Goal: Task Accomplishment & Management: Manage account settings

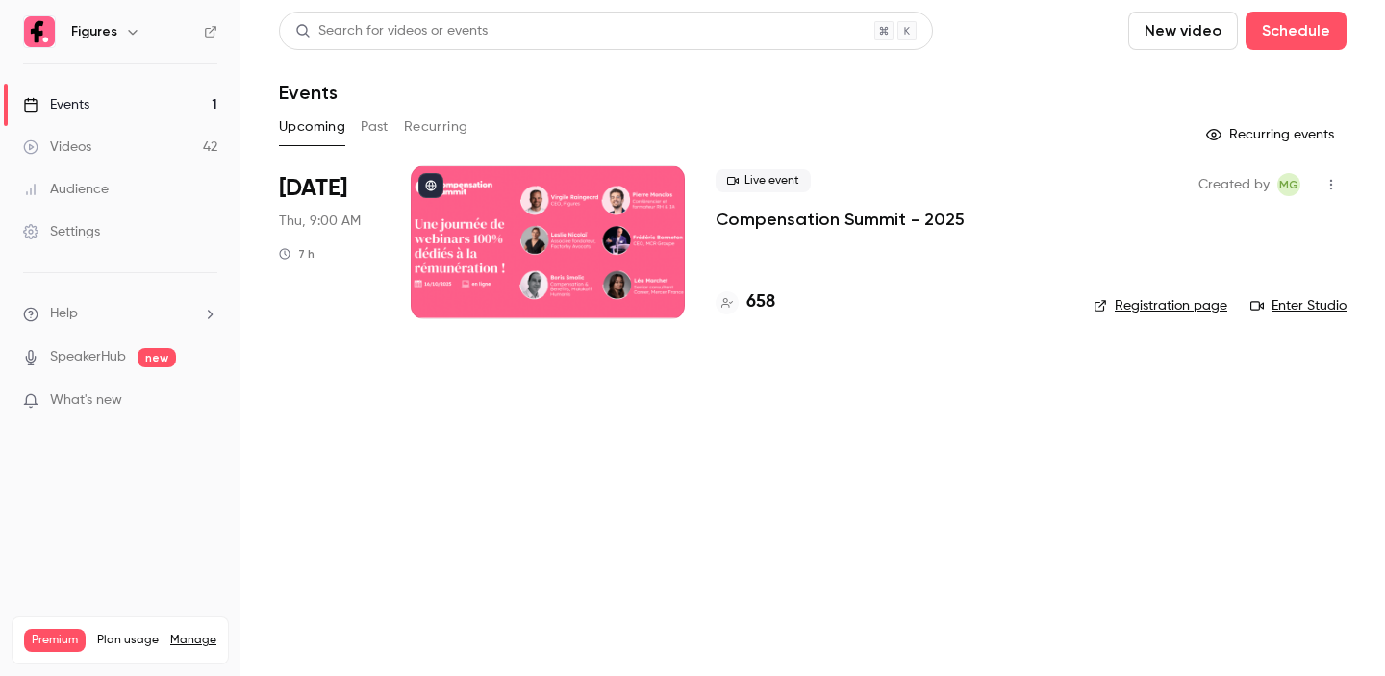
click at [771, 224] on p "Compensation Summit - 2025" at bounding box center [840, 219] width 249 height 23
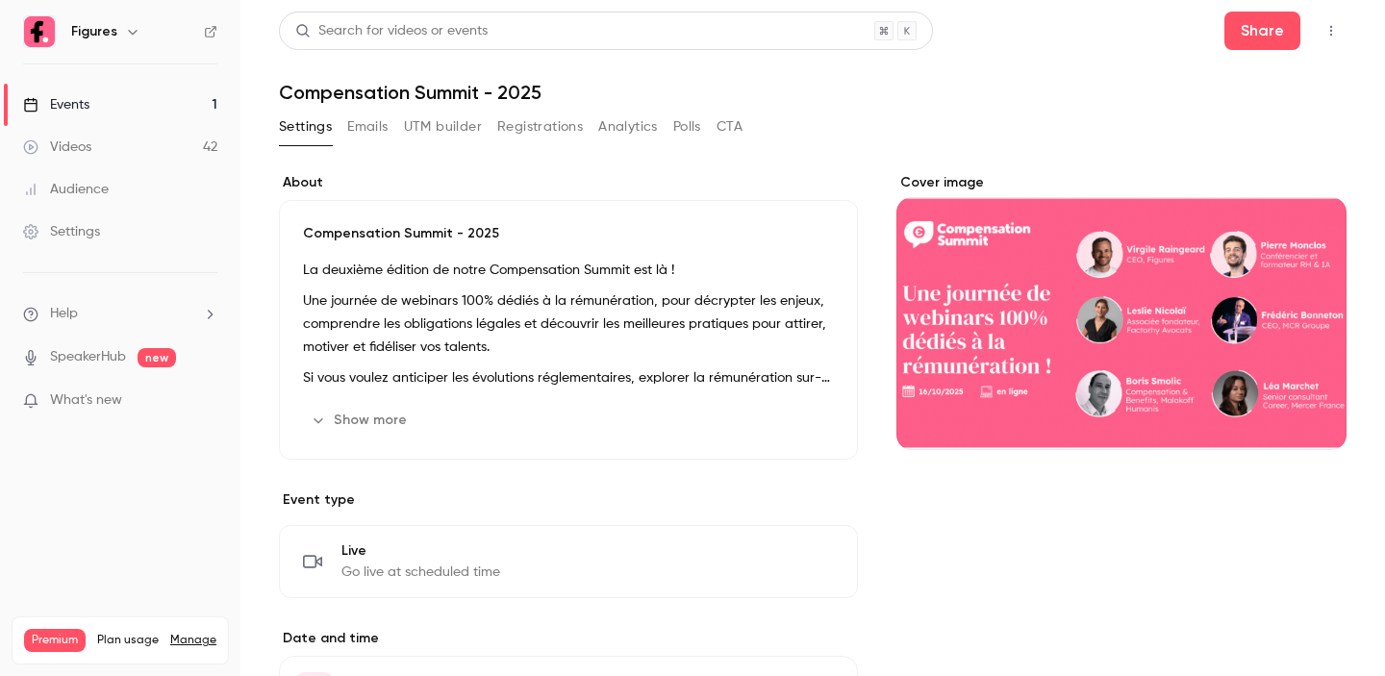
click at [386, 413] on button "Show more" at bounding box center [360, 420] width 115 height 31
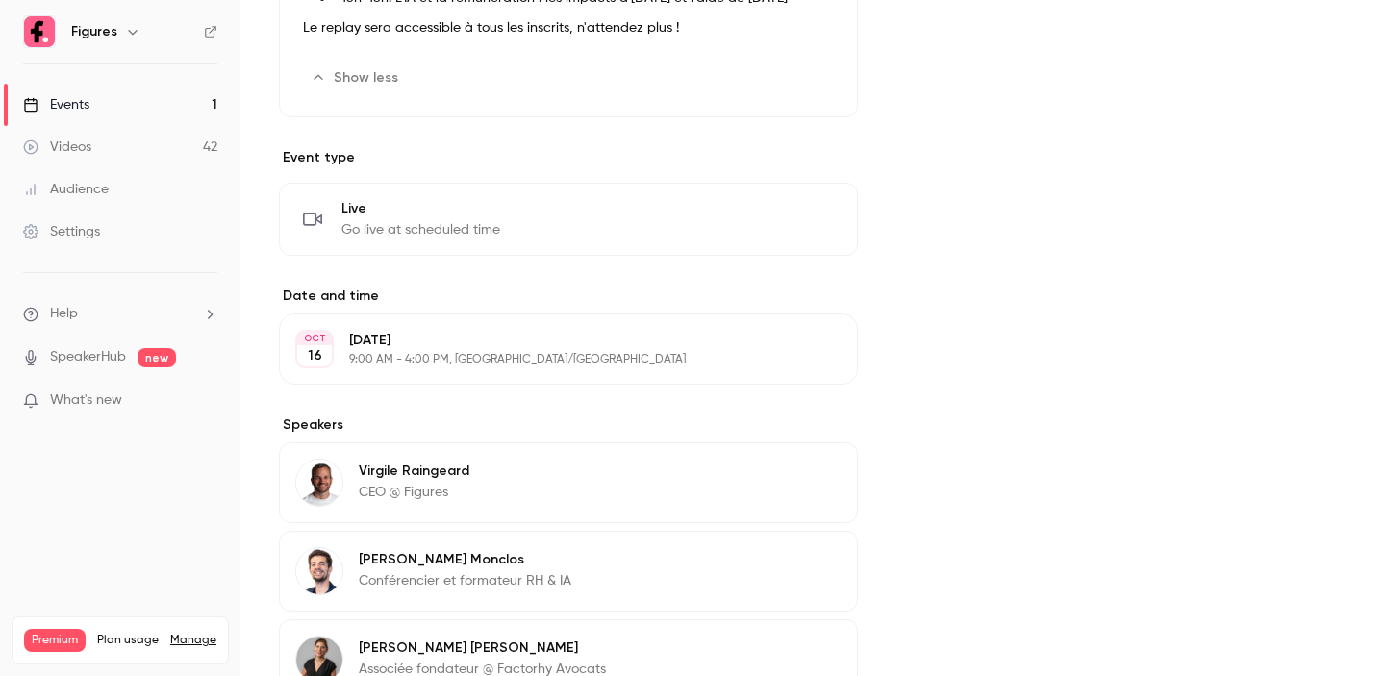
scroll to position [1009, 0]
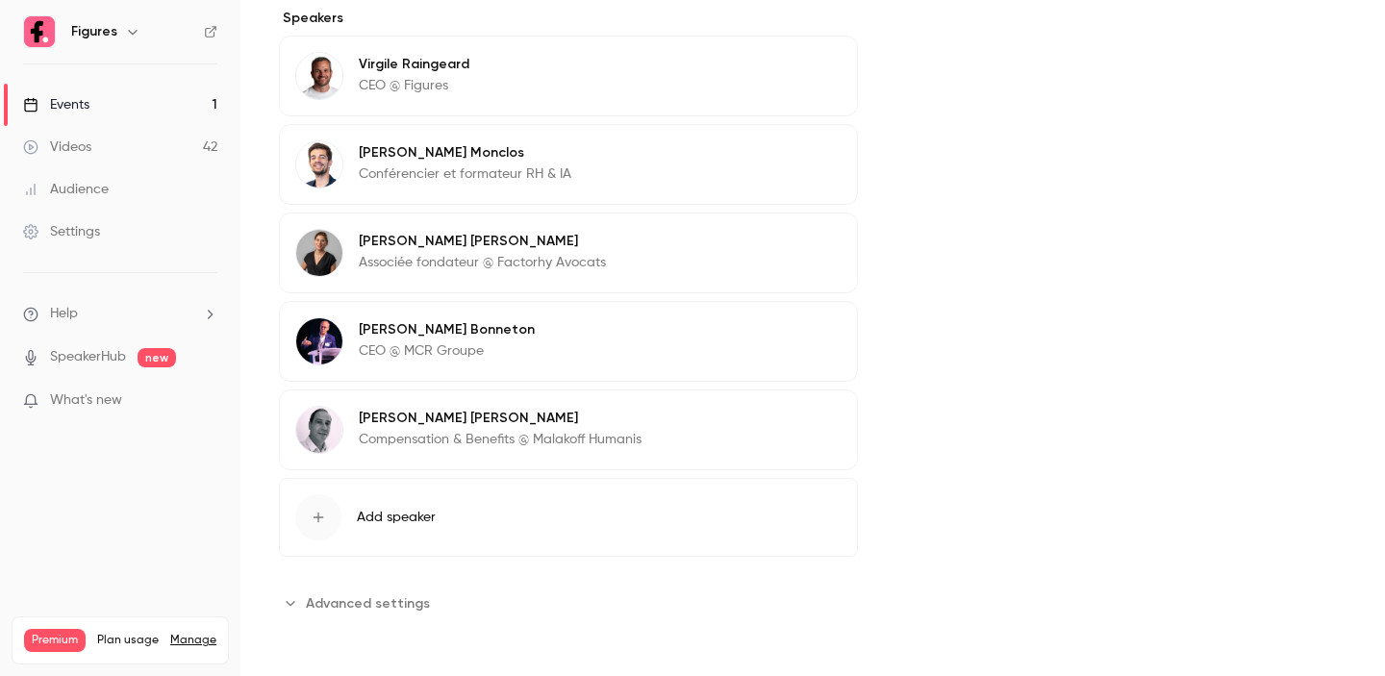
click at [394, 512] on span "Add speaker" at bounding box center [396, 517] width 79 height 19
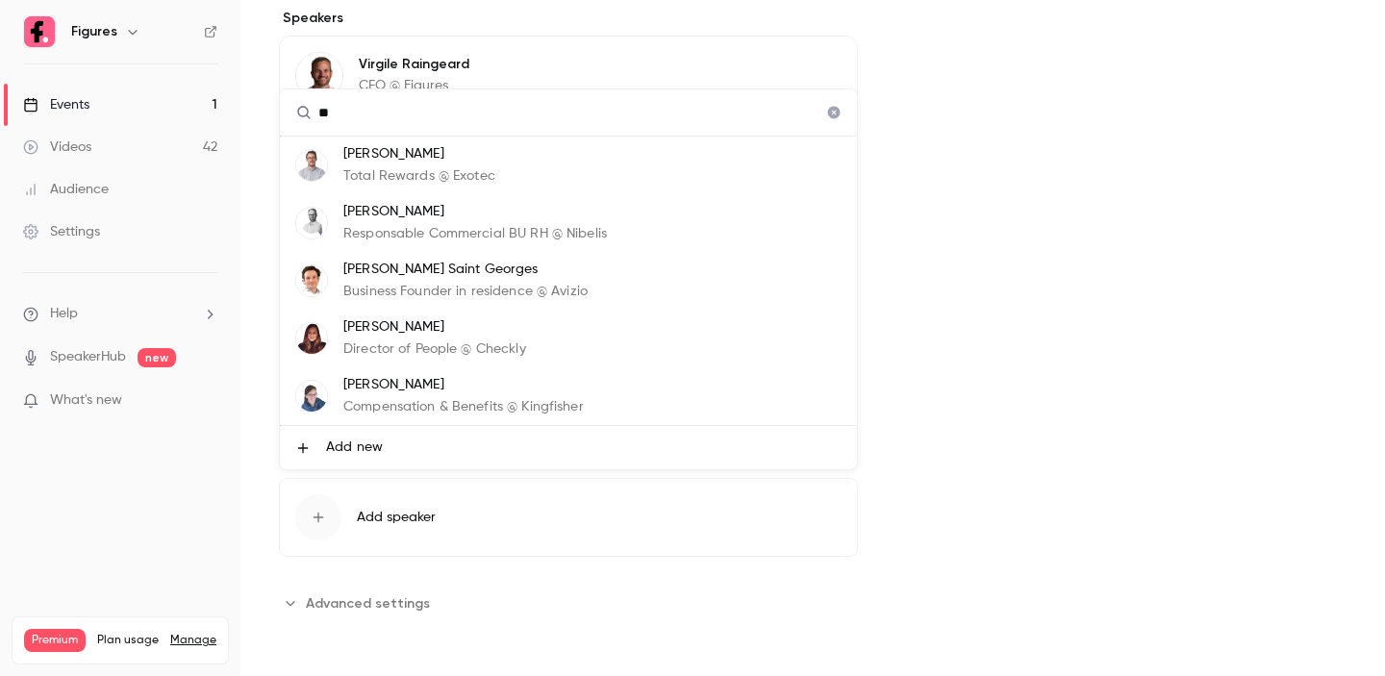
type input "*"
click at [360, 457] on span "Add new" at bounding box center [354, 448] width 57 height 20
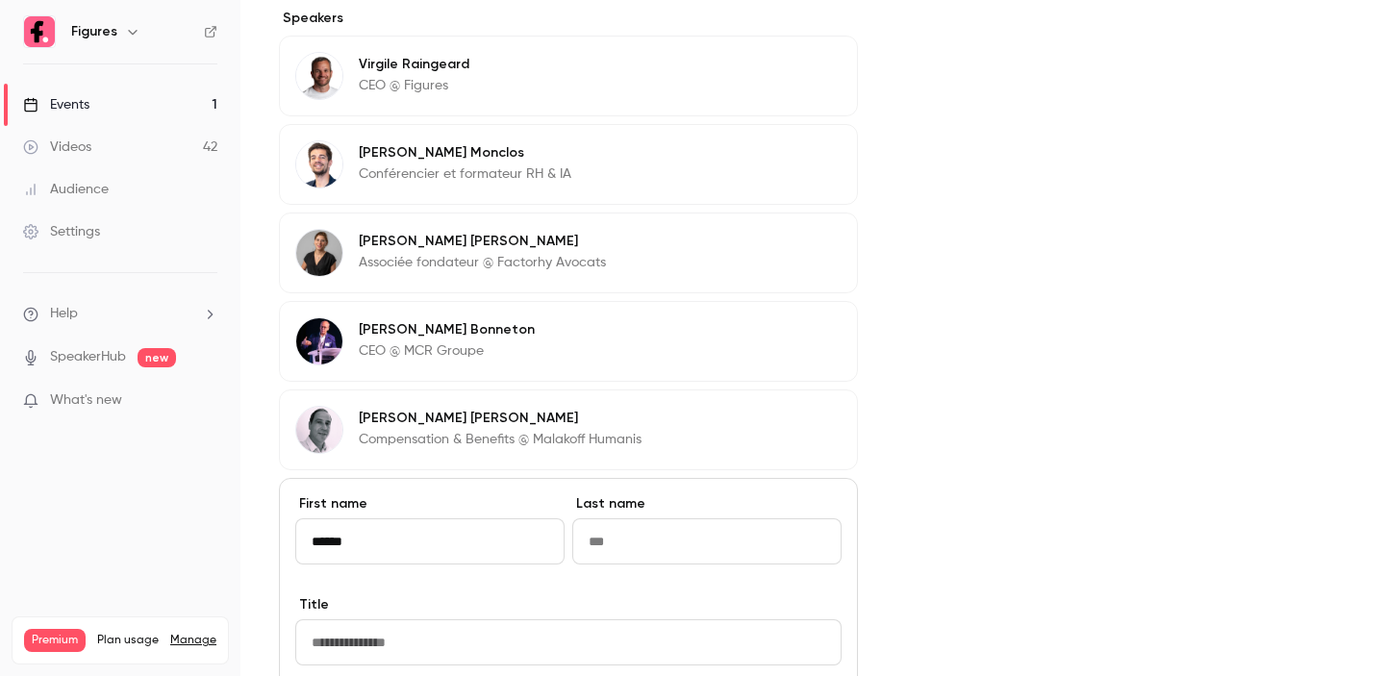
type input "******"
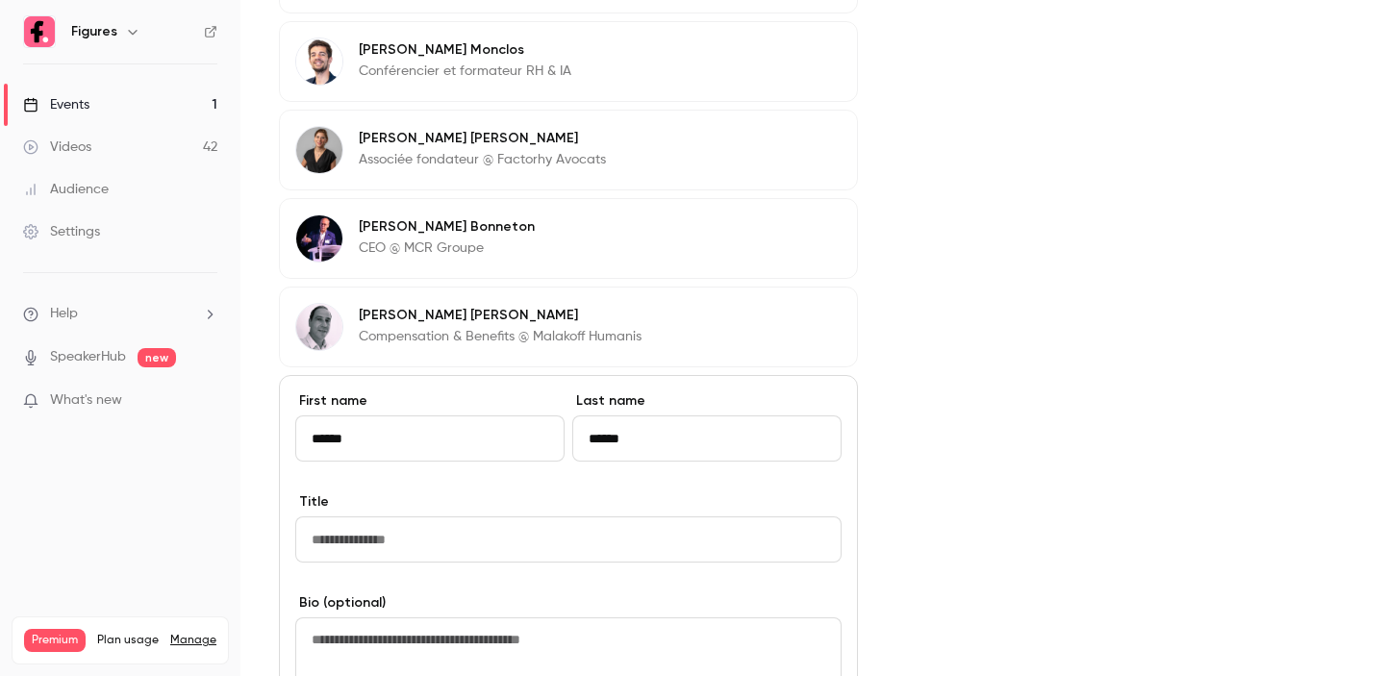
scroll to position [1272, 0]
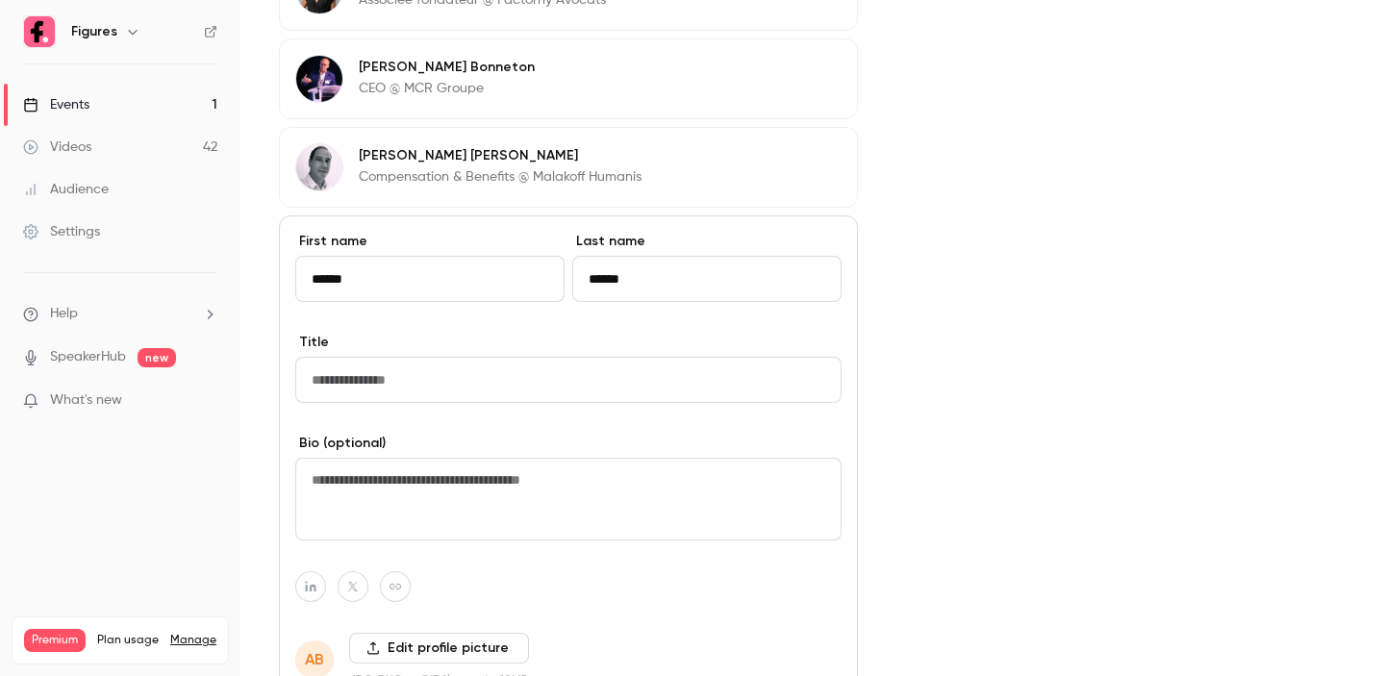
type input "******"
click at [476, 391] on input "Title" at bounding box center [568, 380] width 546 height 46
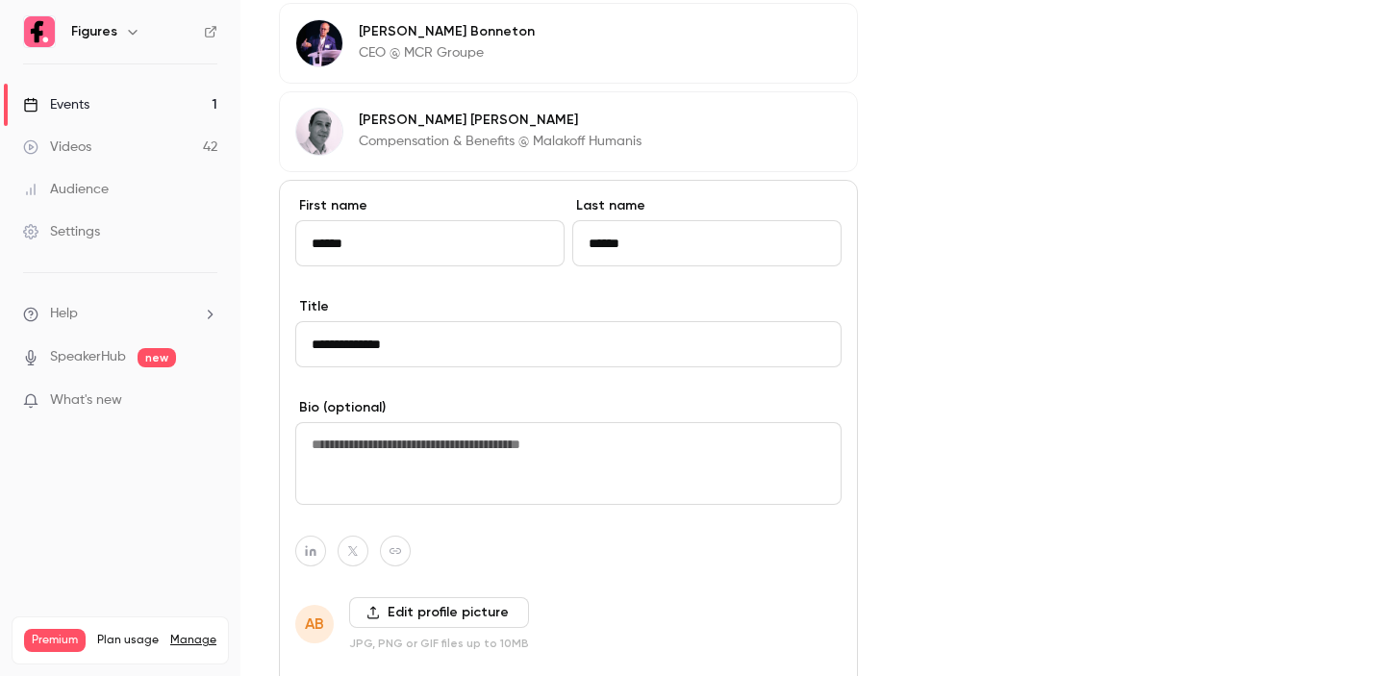
scroll to position [1345, 0]
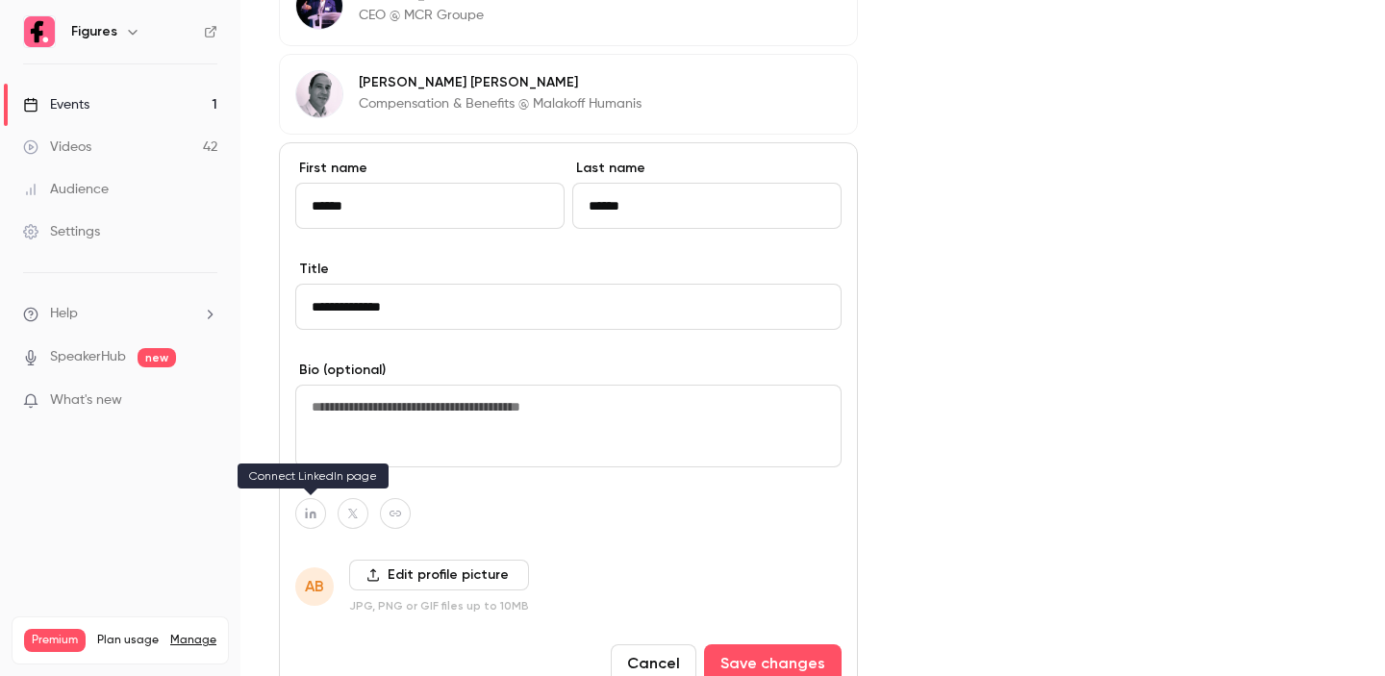
type input "**********"
click at [315, 519] on button "button" at bounding box center [310, 513] width 31 height 31
click at [409, 467] on icon "button" at bounding box center [411, 469] width 12 height 12
type input "**********"
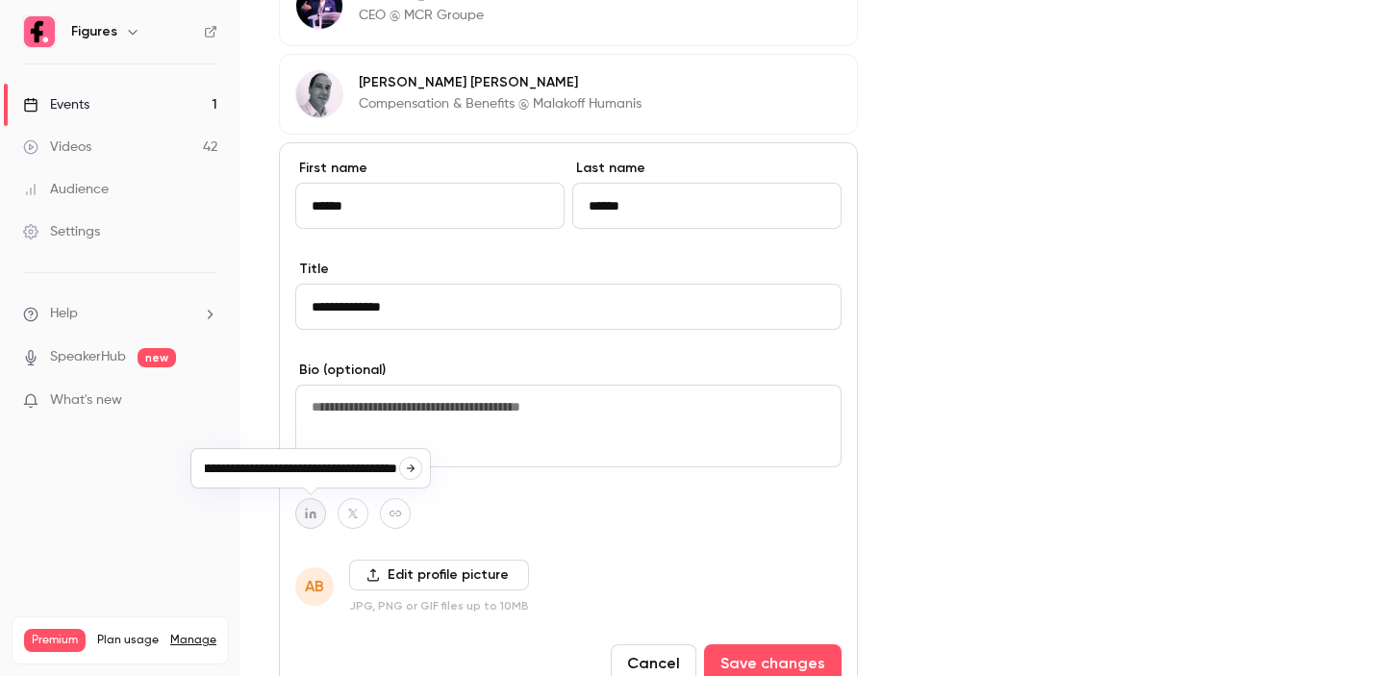
scroll to position [0, 0]
click at [389, 574] on label "Edit profile picture" at bounding box center [439, 575] width 180 height 31
click at [0, 0] on input "Edit profile picture" at bounding box center [0, 0] width 0 height 0
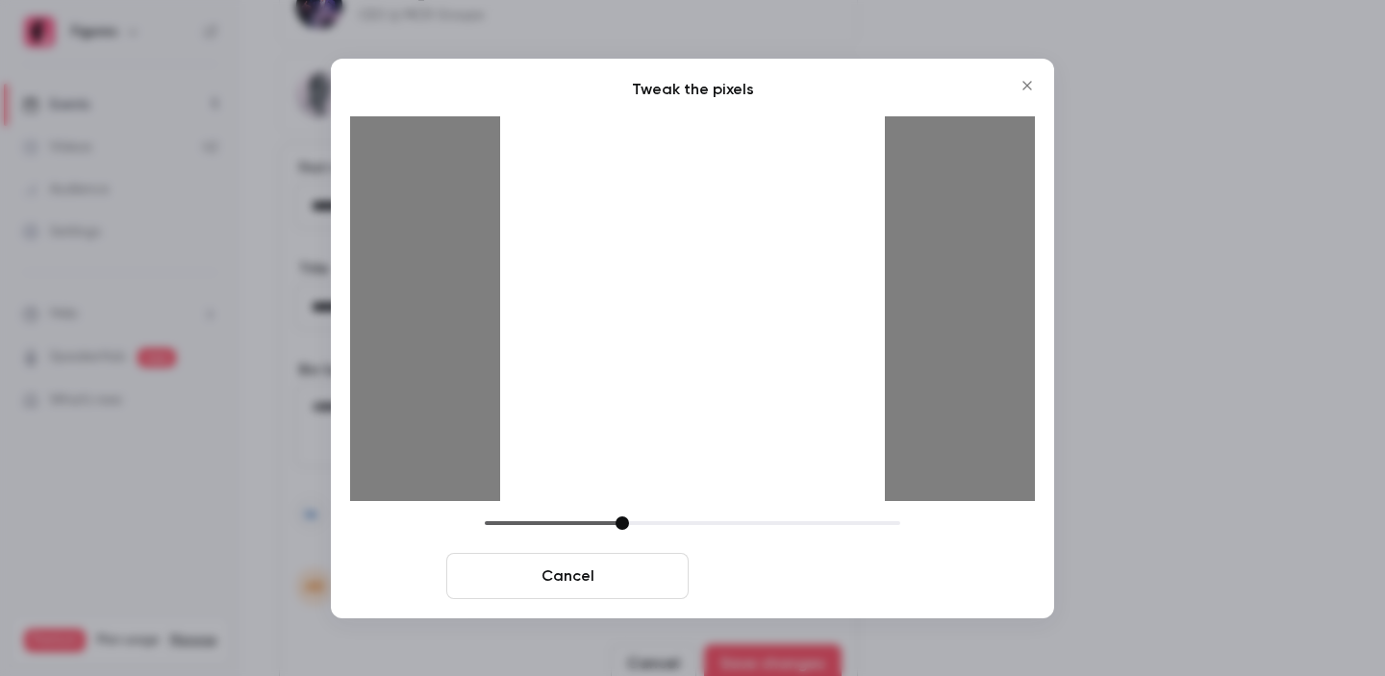
click at [859, 571] on button "Crop and save" at bounding box center [817, 576] width 242 height 46
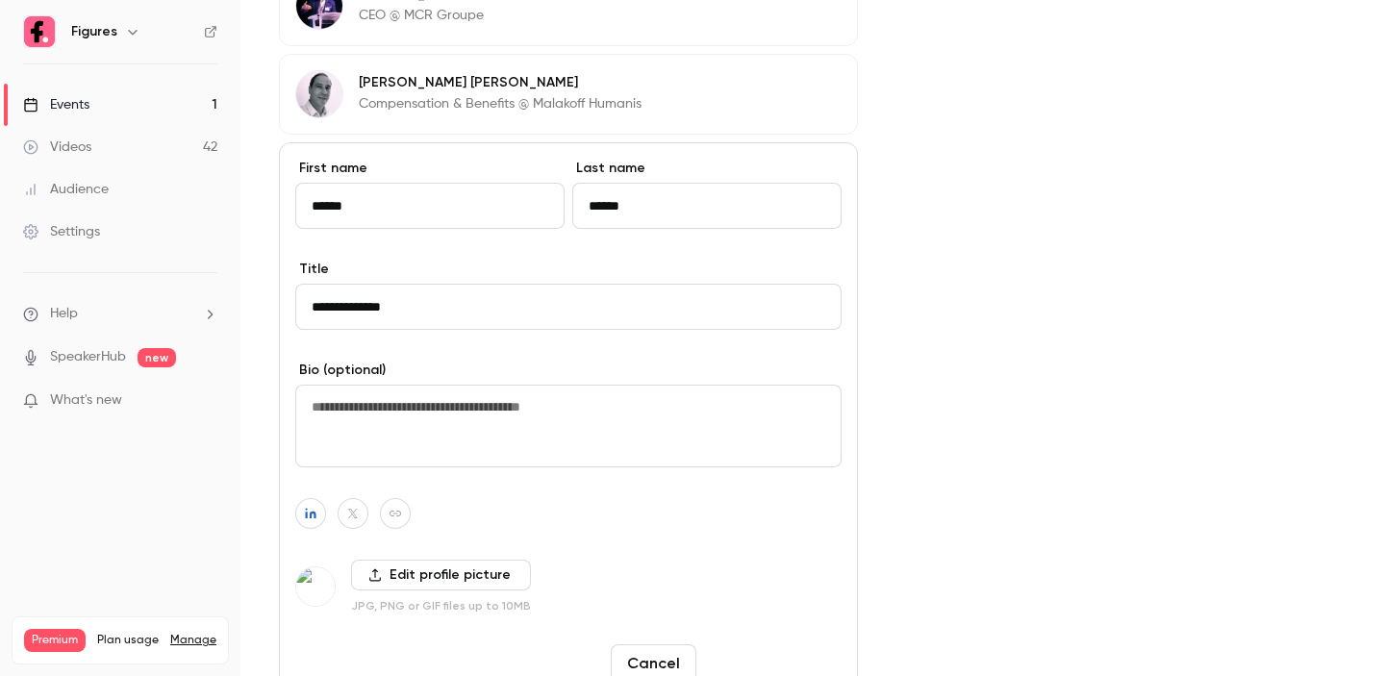
click at [778, 644] on button "Save changes" at bounding box center [773, 663] width 138 height 38
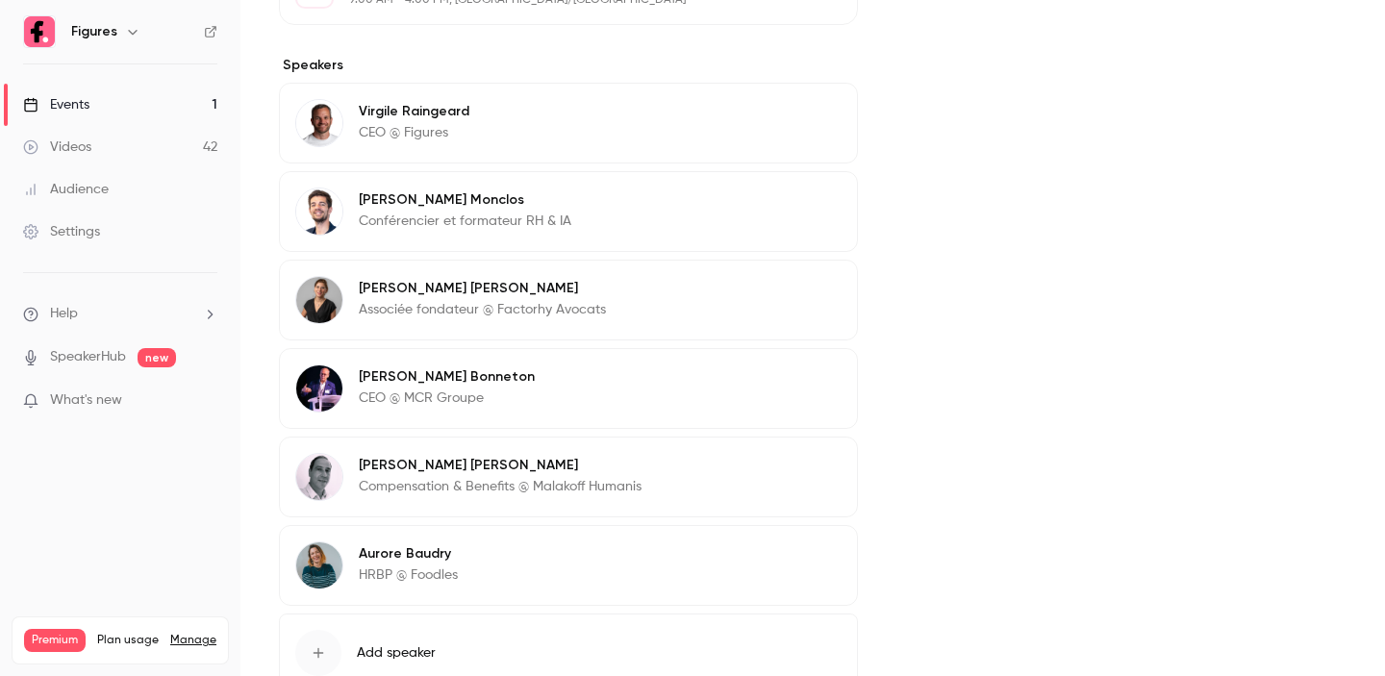
scroll to position [1048, 0]
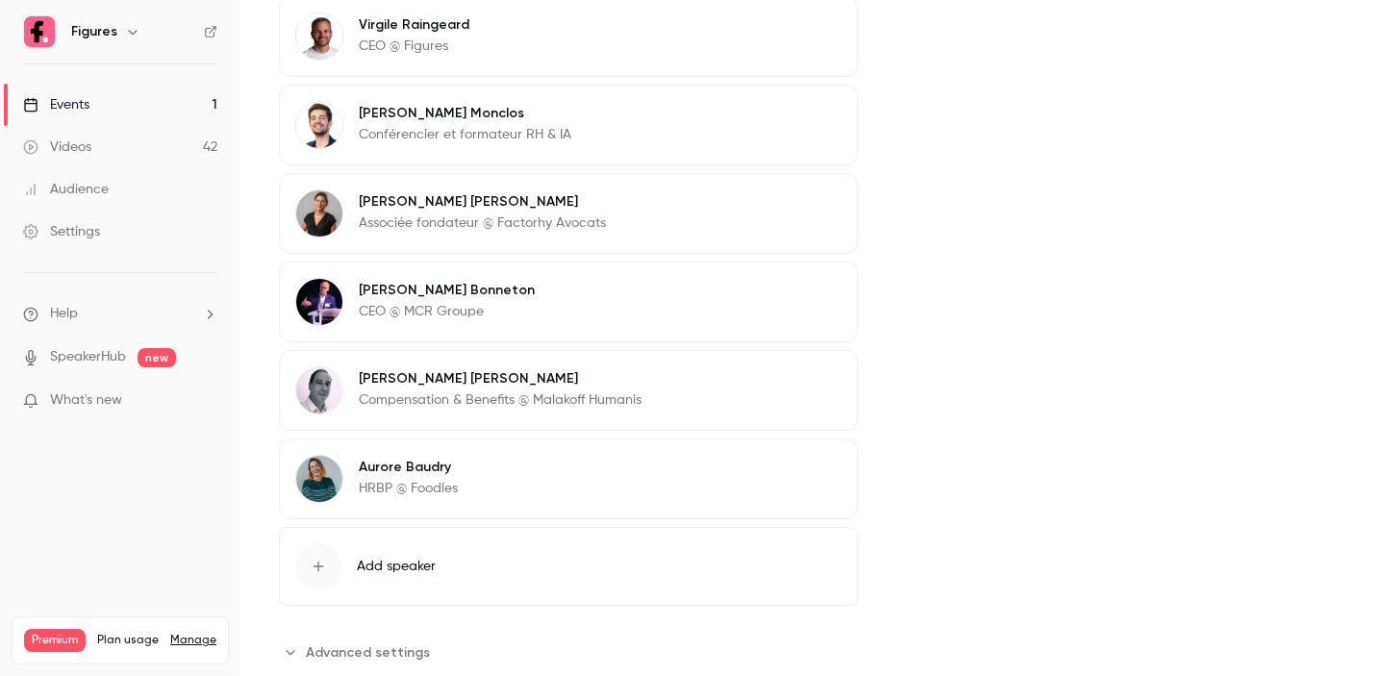
click at [315, 582] on div "button" at bounding box center [318, 566] width 46 height 46
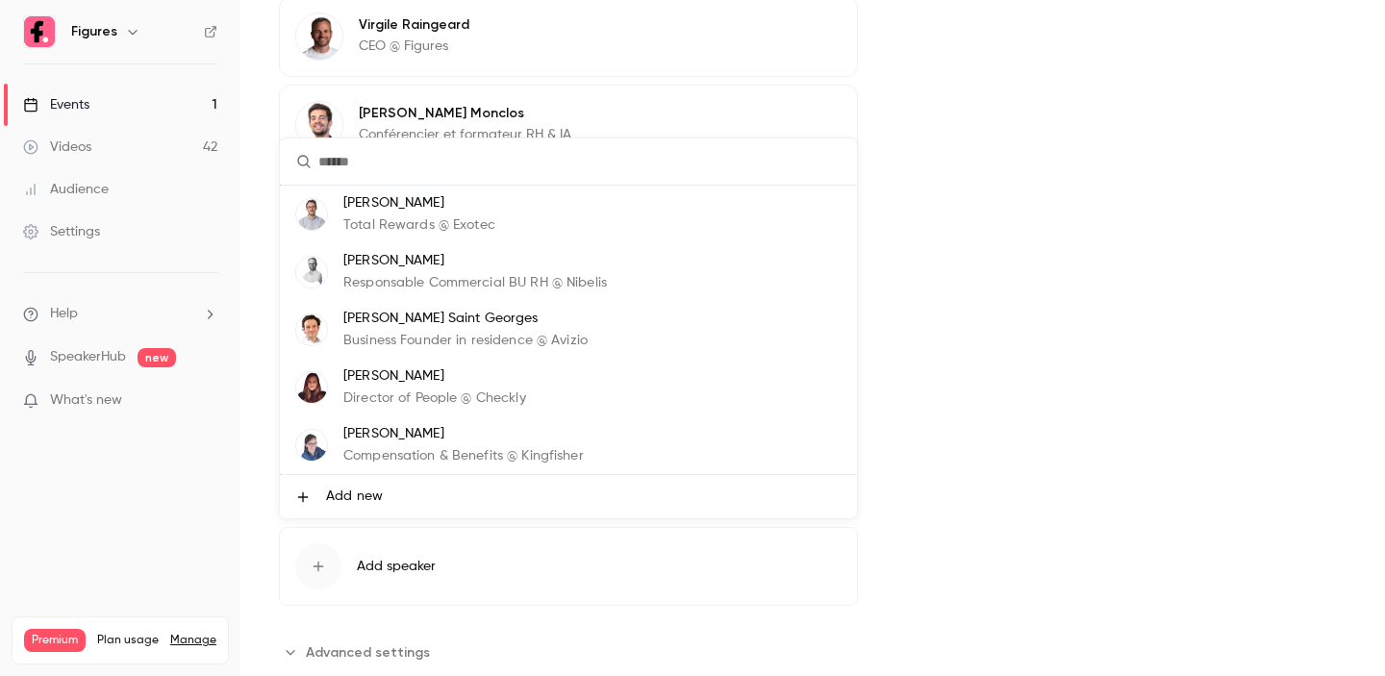
click at [381, 495] on li "Add new" at bounding box center [568, 496] width 577 height 43
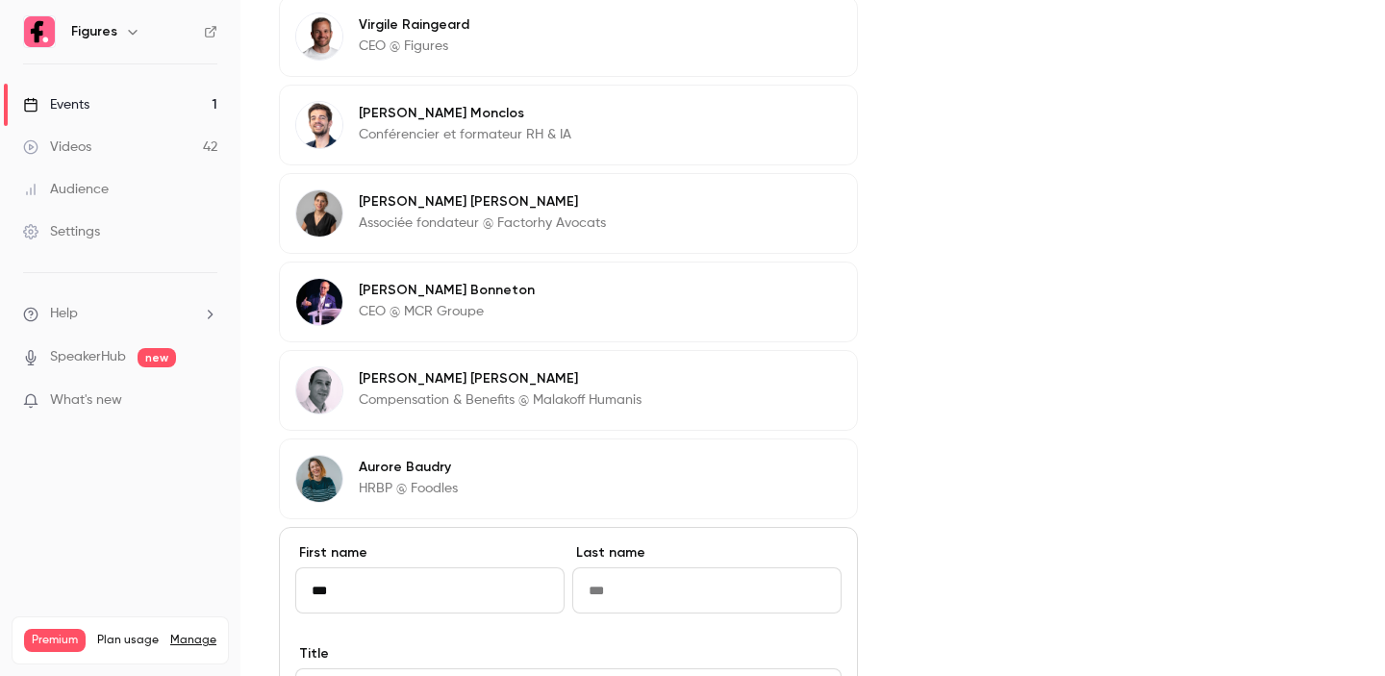
type input "***"
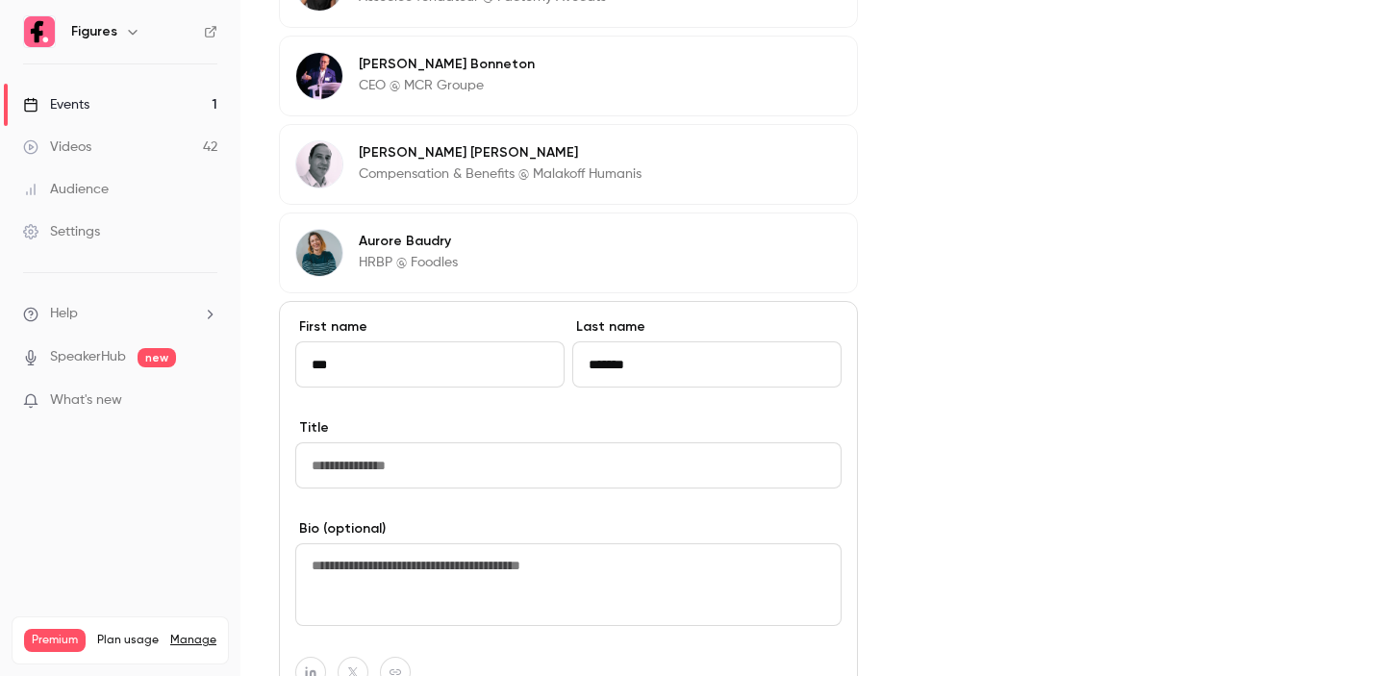
scroll to position [1492, 0]
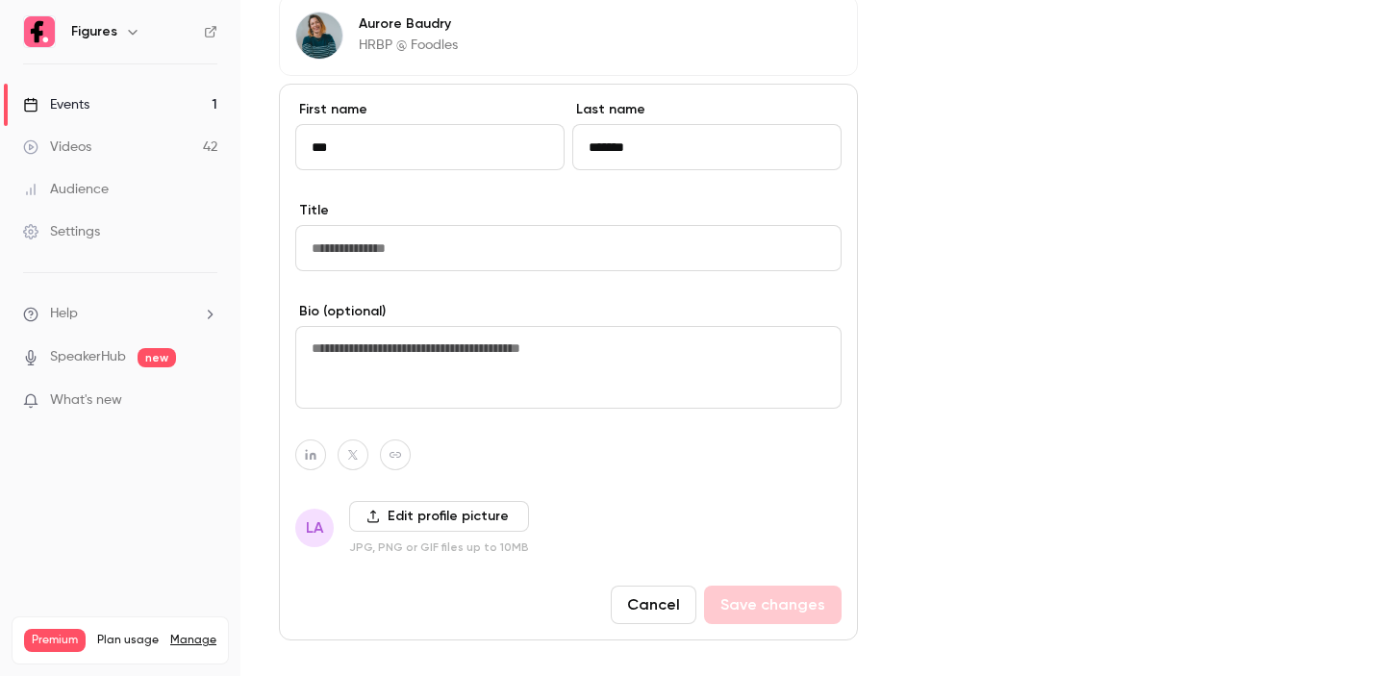
type input "*******"
click at [424, 266] on input "Title" at bounding box center [568, 248] width 546 height 46
type input "**********"
click at [438, 520] on label "Edit profile picture" at bounding box center [439, 516] width 180 height 31
click at [0, 0] on input "Edit profile picture" at bounding box center [0, 0] width 0 height 0
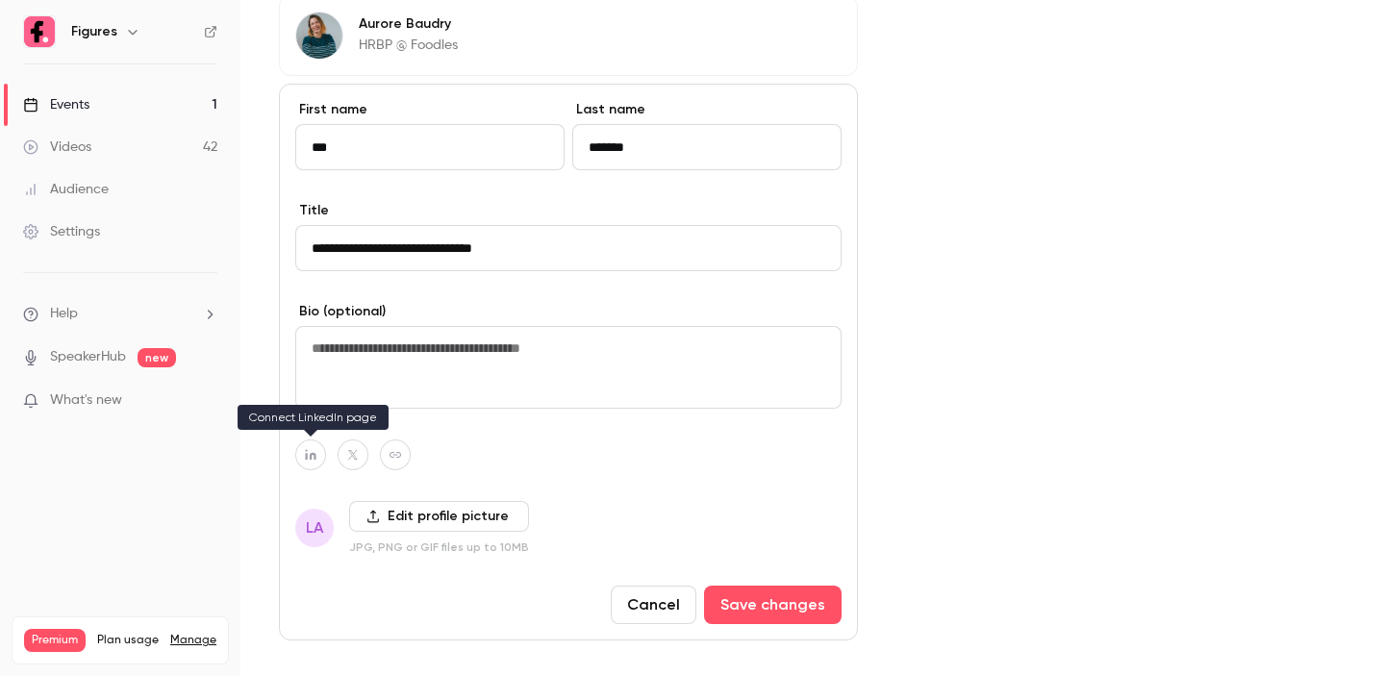
click at [315, 460] on icon "button" at bounding box center [310, 455] width 13 height 12
click at [415, 410] on icon "button" at bounding box center [411, 410] width 12 height 12
type input "**********"
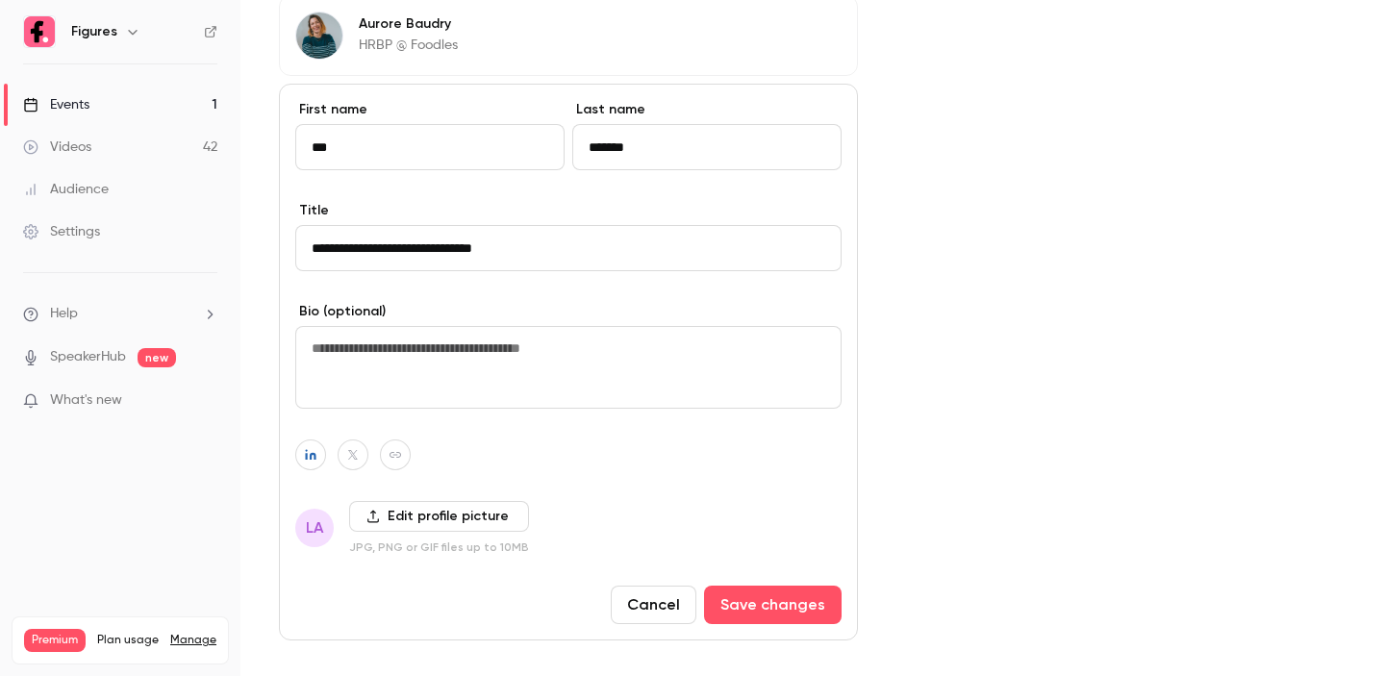
click at [406, 523] on label "Edit profile picture" at bounding box center [439, 516] width 180 height 31
click at [0, 0] on input "Edit profile picture" at bounding box center [0, 0] width 0 height 0
click at [406, 518] on label "Edit profile picture" at bounding box center [439, 516] width 180 height 31
click at [0, 0] on input "Edit profile picture" at bounding box center [0, 0] width 0 height 0
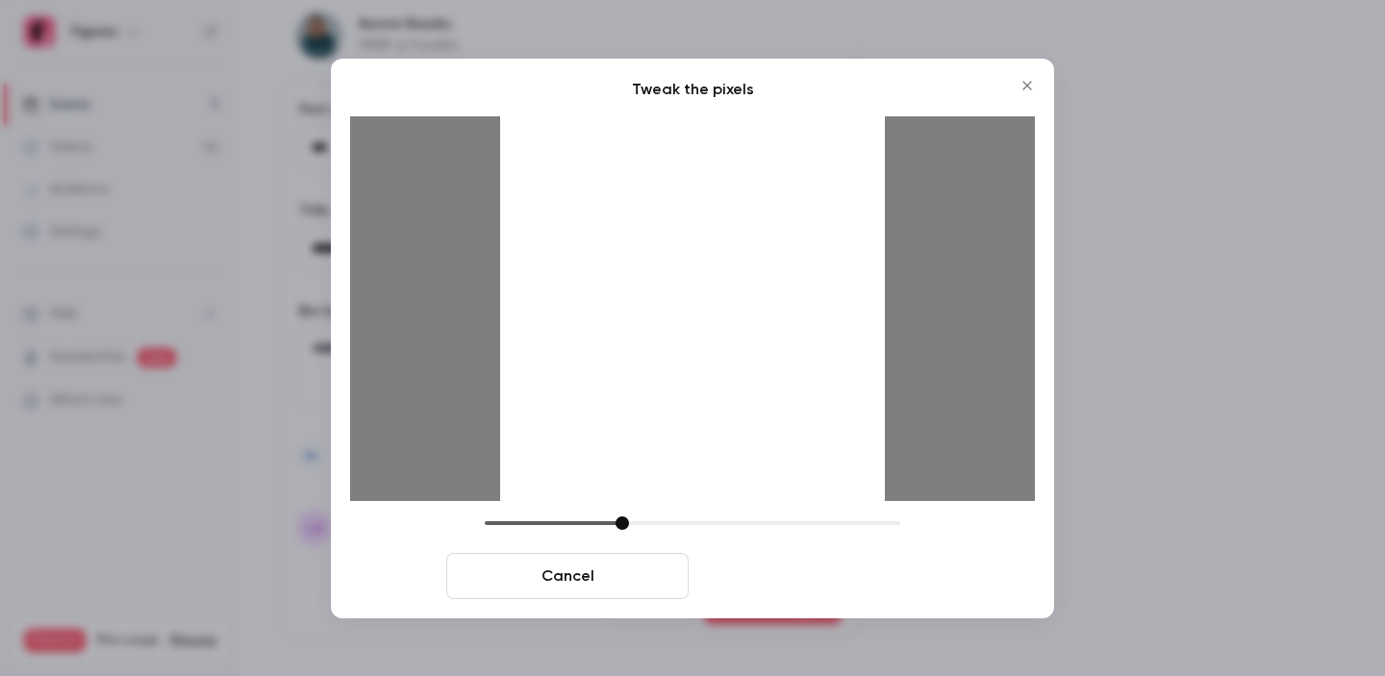
click at [789, 558] on button "Crop and save" at bounding box center [817, 576] width 242 height 46
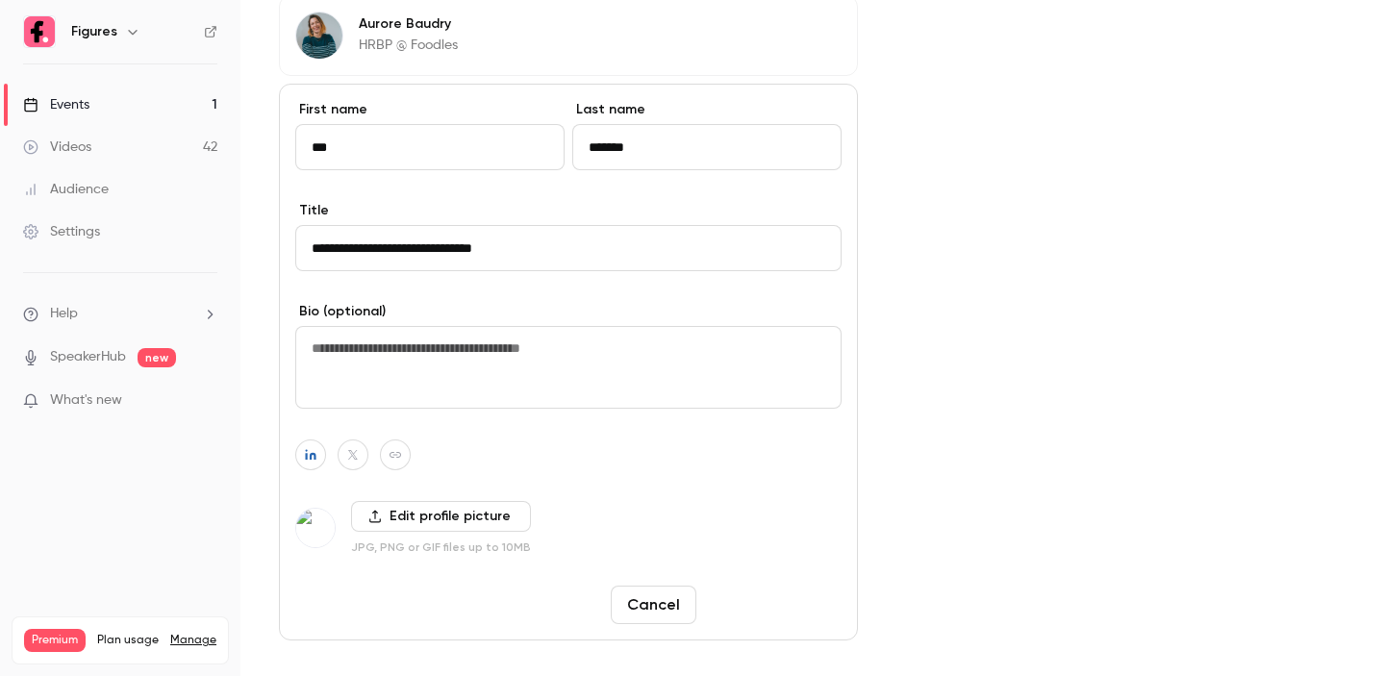
click at [777, 606] on button "Save changes" at bounding box center [773, 605] width 138 height 38
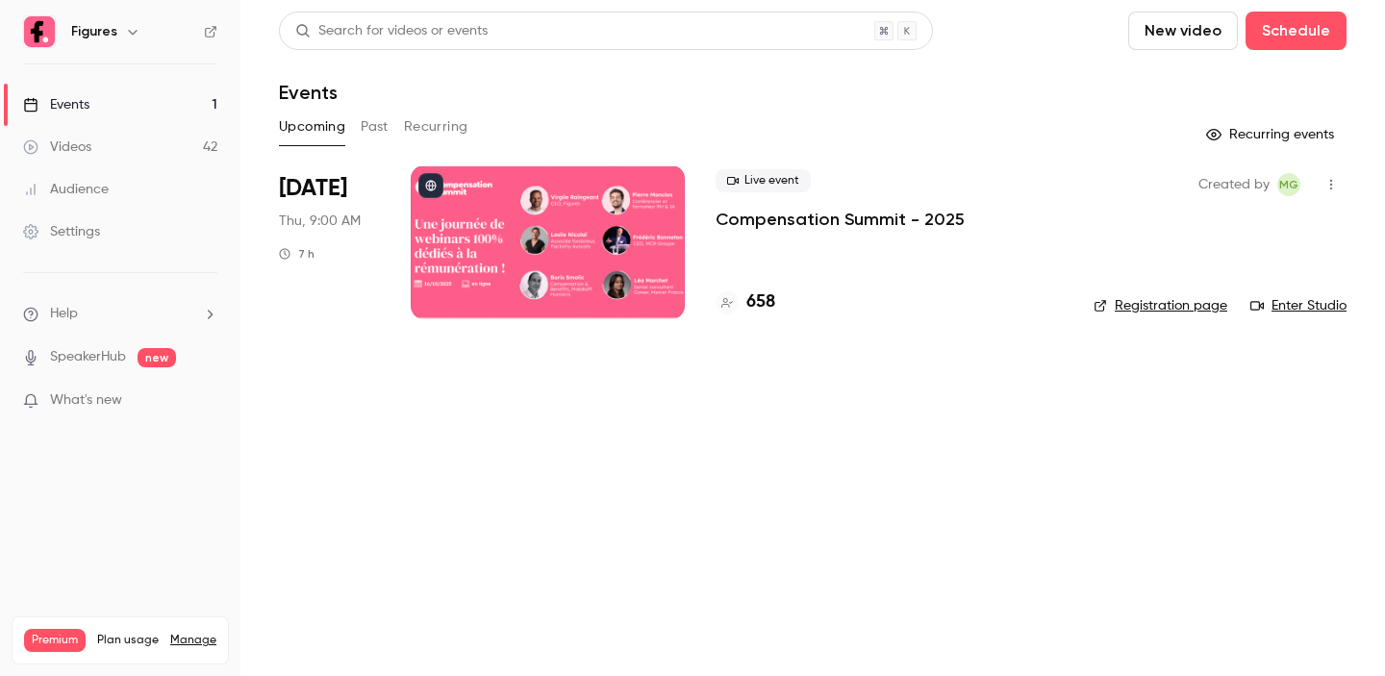
click at [744, 226] on p "Compensation Summit - 2025" at bounding box center [840, 219] width 249 height 23
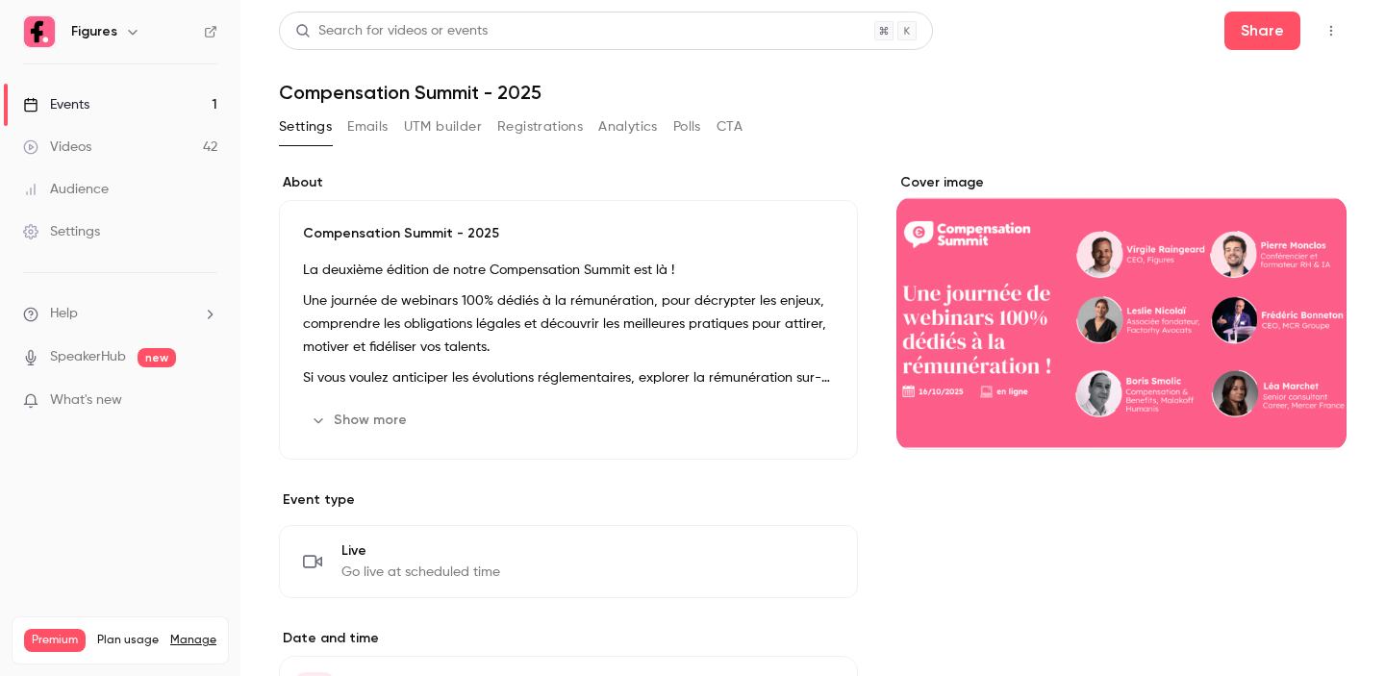
click at [380, 407] on button "Show more" at bounding box center [360, 420] width 115 height 31
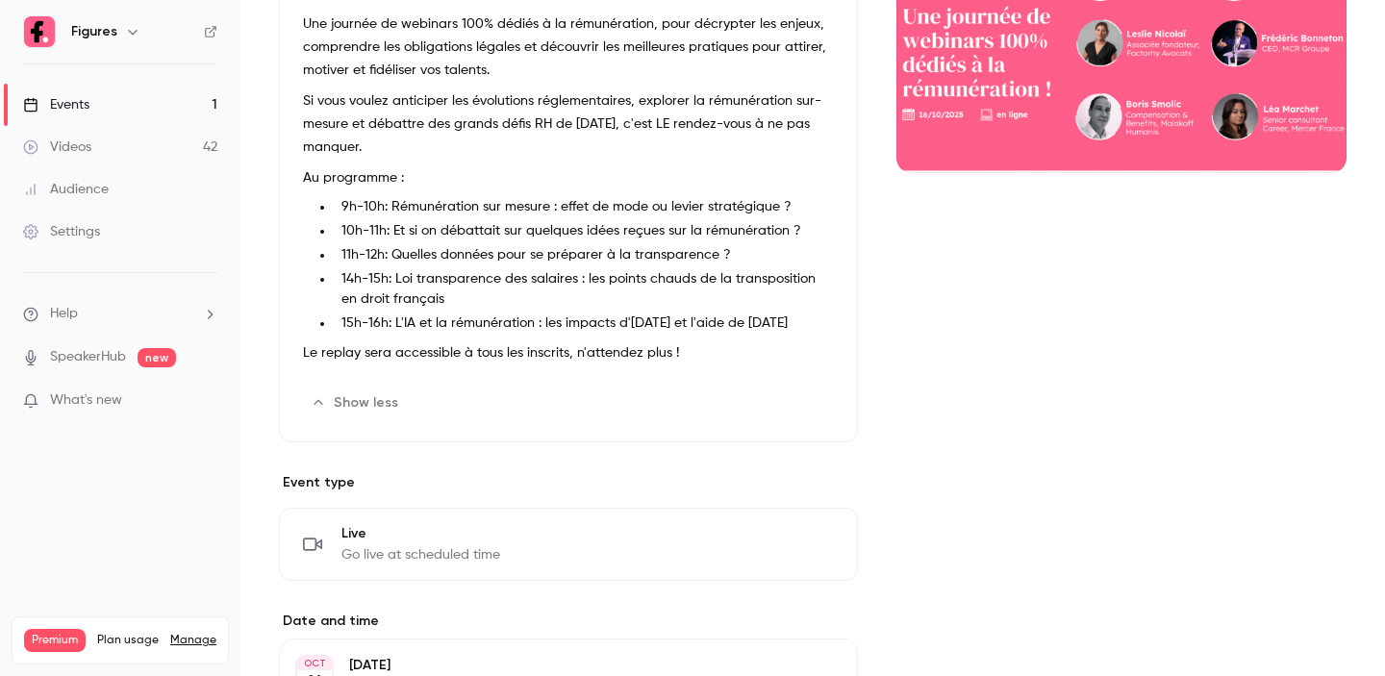
scroll to position [288, 0]
